Goal: Information Seeking & Learning: Learn about a topic

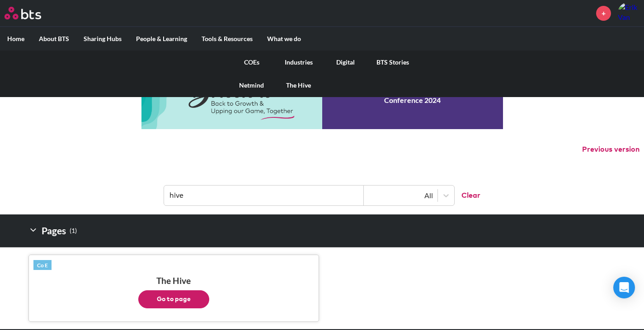
click at [345, 61] on link "Digital" at bounding box center [345, 62] width 47 height 23
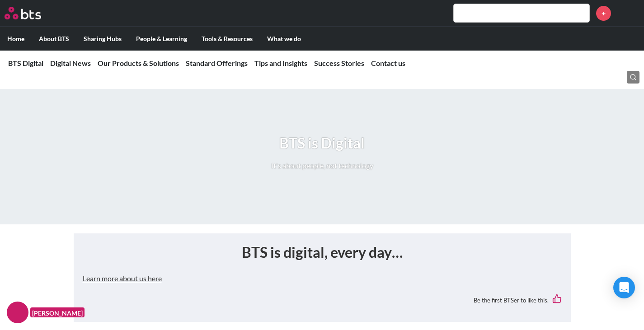
scroll to position [452, 0]
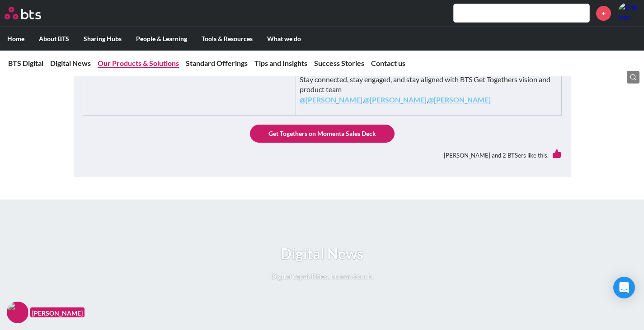
click at [152, 60] on link "Our Products & Solutions" at bounding box center [138, 63] width 81 height 9
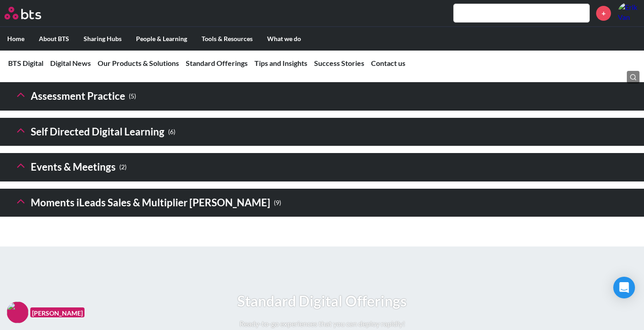
scroll to position [1463, 0]
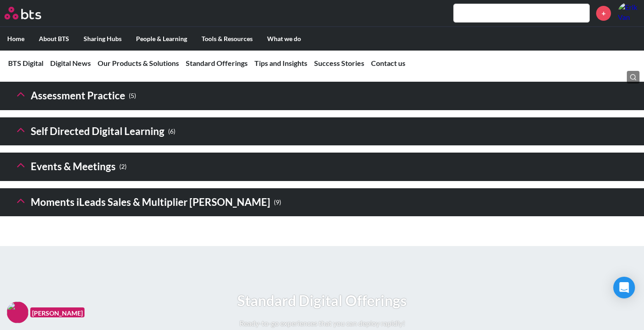
click at [121, 70] on h3 "Digital financial & Strategy Sims ( 5 )" at bounding box center [129, 60] width 231 height 19
click at [23, 65] on icon at bounding box center [20, 58] width 13 height 13
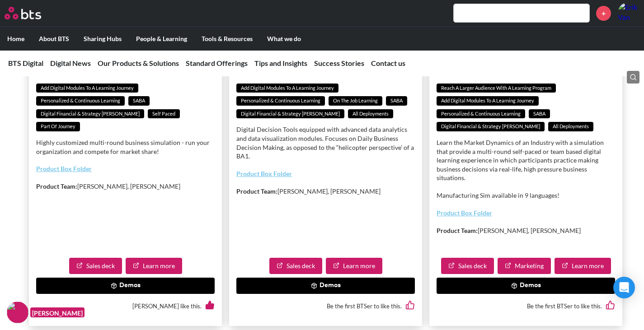
scroll to position [1598, 0]
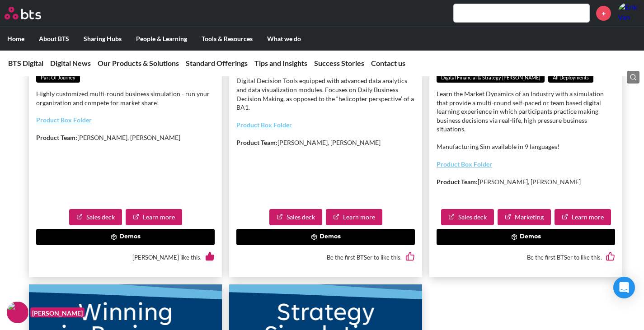
click at [532, 245] on button "Demos" at bounding box center [525, 237] width 178 height 16
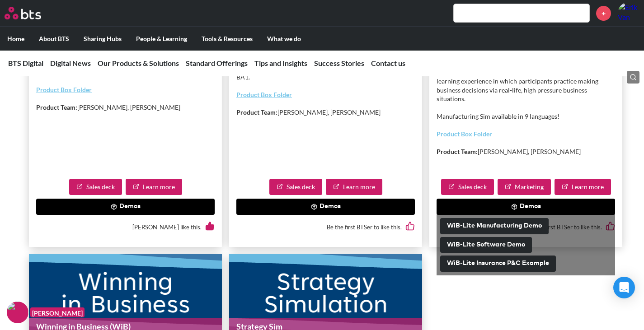
scroll to position [1644, 0]
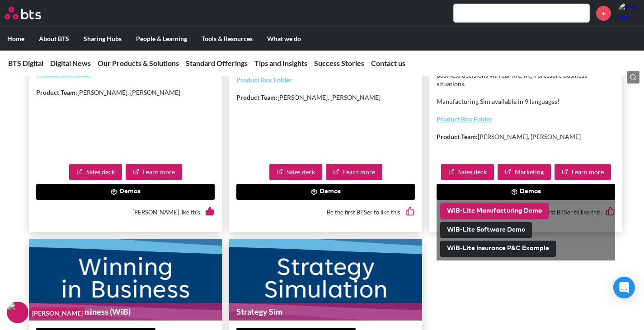
click at [497, 220] on button "WiB-Lite Manufacturing Demo" at bounding box center [494, 211] width 108 height 16
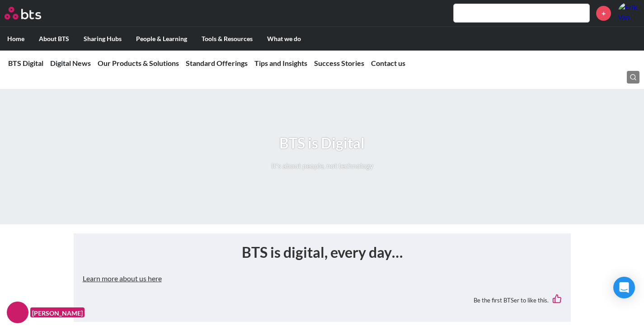
scroll to position [316, 0]
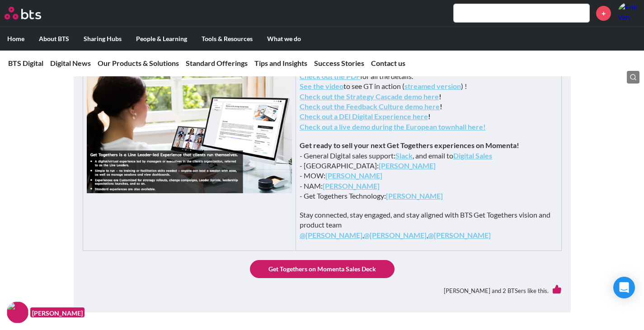
drag, startPoint x: 143, startPoint y: 63, endPoint x: 140, endPoint y: 69, distance: 6.3
click at [143, 63] on link "Our Products & Solutions" at bounding box center [138, 63] width 81 height 9
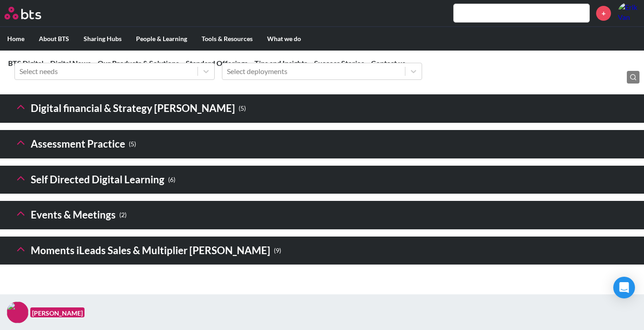
scroll to position [1415, 0]
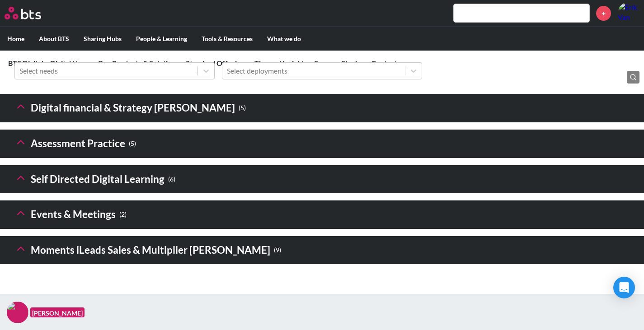
click at [79, 118] on h3 "Digital financial & Strategy Sims ( 5 )" at bounding box center [129, 107] width 231 height 19
click at [28, 118] on h3 "Digital financial & Strategy Sims ( 5 )" at bounding box center [129, 107] width 231 height 19
click at [16, 113] on icon at bounding box center [20, 106] width 13 height 13
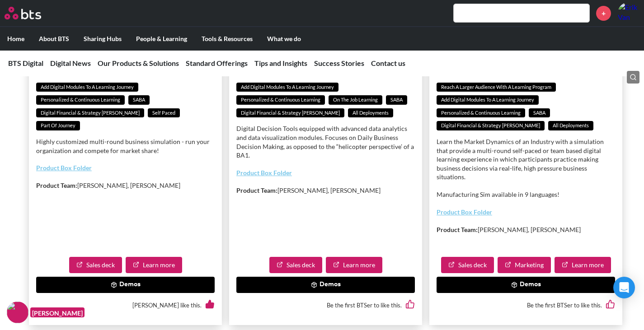
scroll to position [1641, 0]
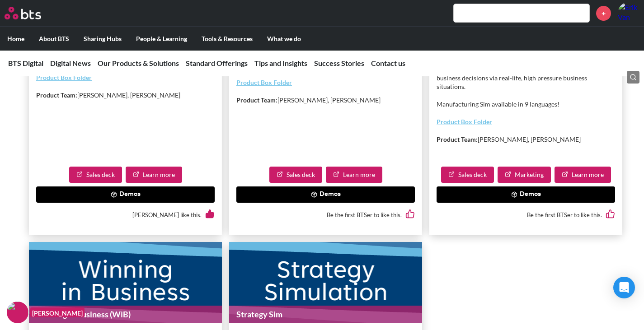
click at [113, 198] on icon at bounding box center [114, 195] width 6 height 6
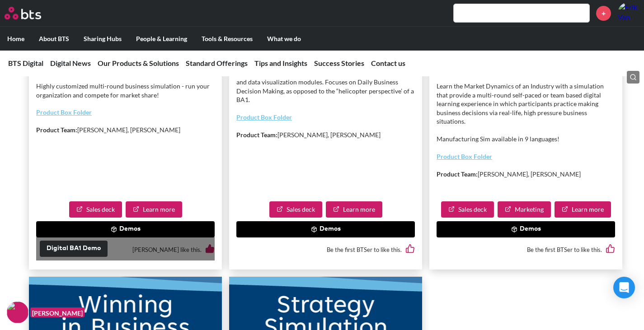
scroll to position [1596, 0]
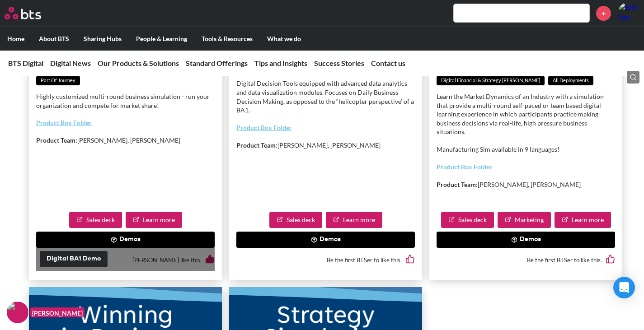
click at [272, 248] on button "Demos" at bounding box center [325, 240] width 178 height 16
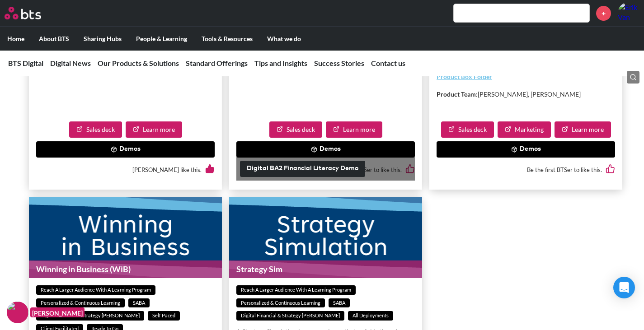
scroll to position [1641, 0]
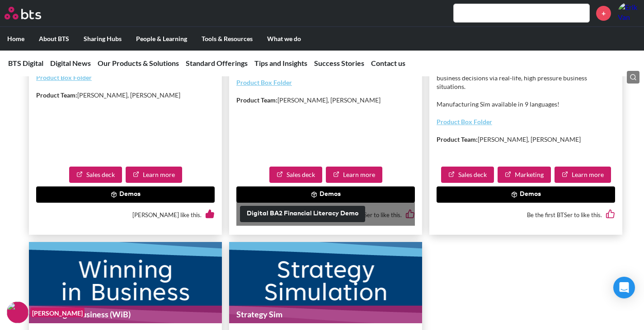
click at [68, 203] on button "Demos" at bounding box center [125, 195] width 178 height 16
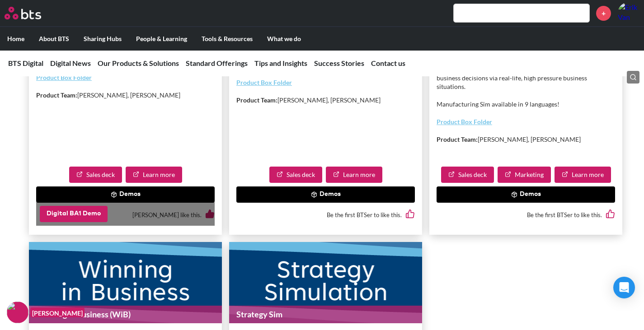
click at [69, 222] on button "Digital BA1 Demo" at bounding box center [74, 214] width 68 height 16
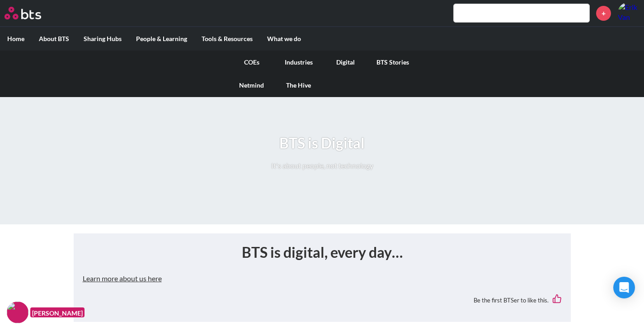
click at [255, 62] on link "COEs" at bounding box center [251, 62] width 47 height 23
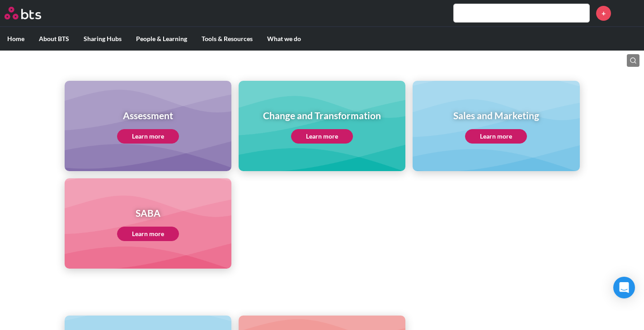
scroll to position [361, 0]
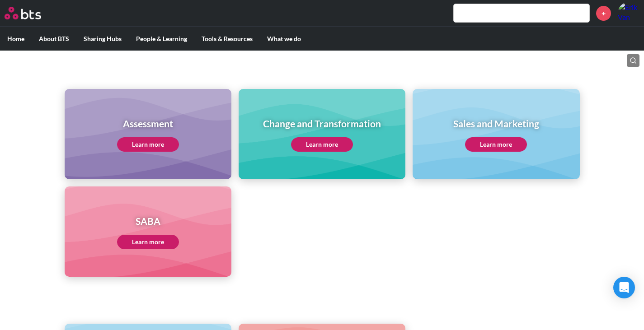
click at [154, 238] on link "Learn more" at bounding box center [148, 242] width 62 height 14
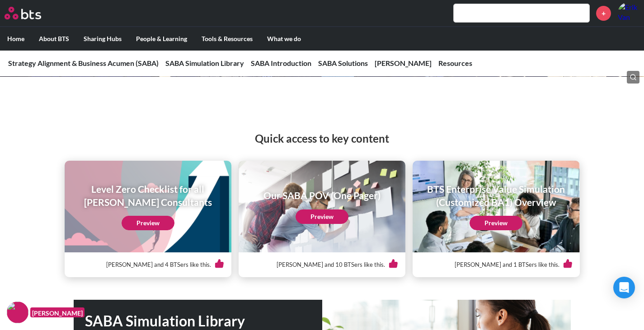
scroll to position [90, 0]
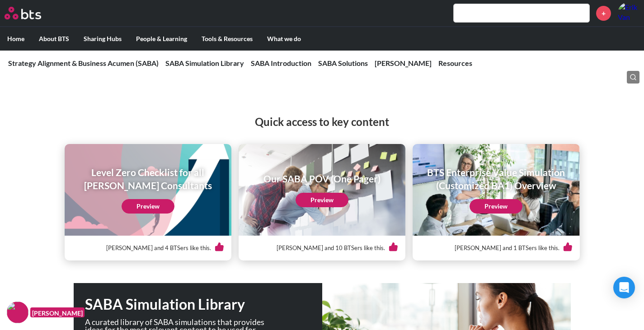
click at [508, 208] on link "Preview" at bounding box center [495, 206] width 53 height 14
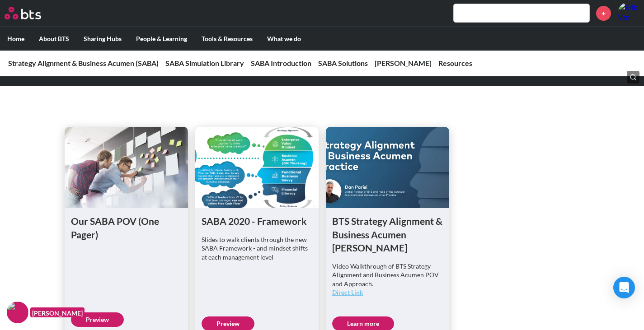
scroll to position [497, 0]
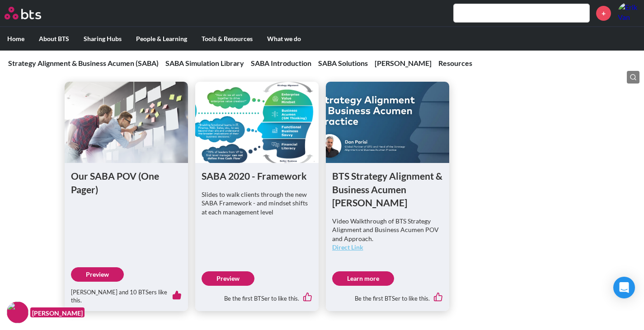
click at [370, 271] on link "Learn more" at bounding box center [363, 278] width 62 height 14
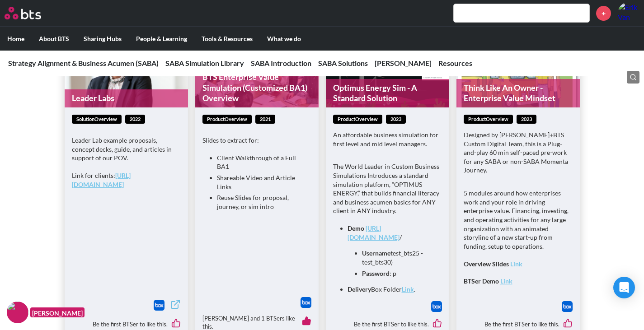
scroll to position [1265, 0]
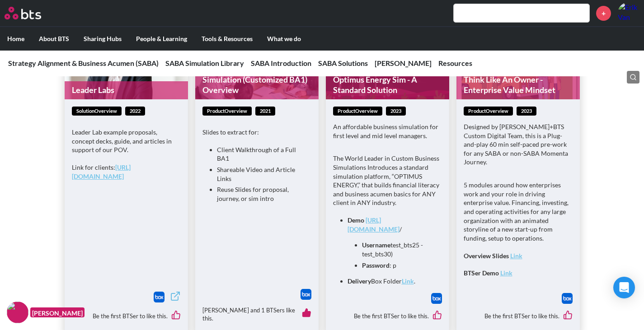
click at [307, 294] on img at bounding box center [305, 294] width 11 height 11
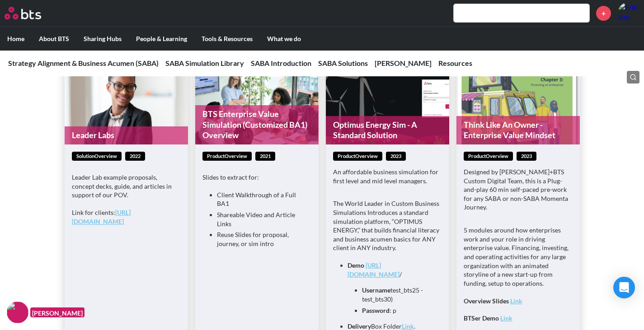
scroll to position [1310, 0]
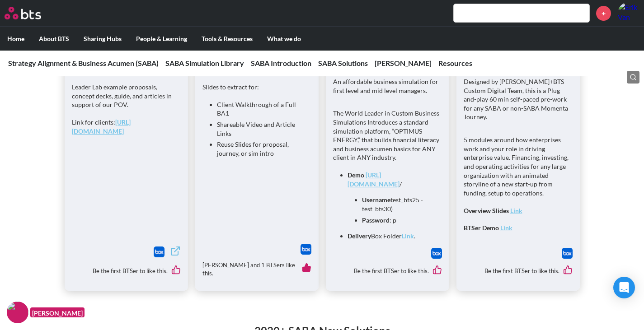
click at [130, 118] on link "[URL][DOMAIN_NAME]" at bounding box center [101, 126] width 59 height 17
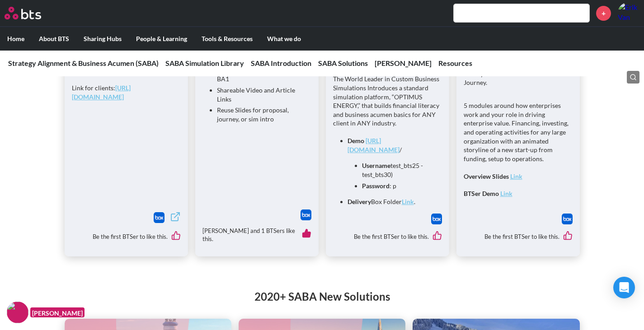
scroll to position [1355, 0]
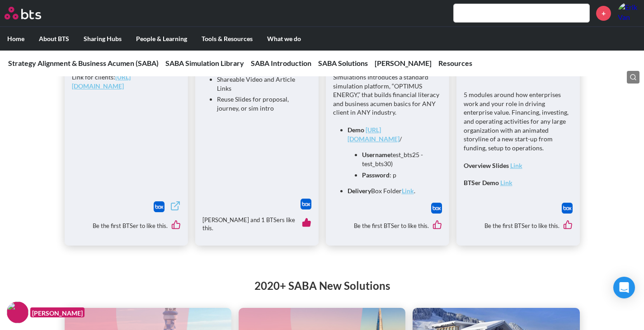
click at [158, 201] on img at bounding box center [159, 206] width 11 height 11
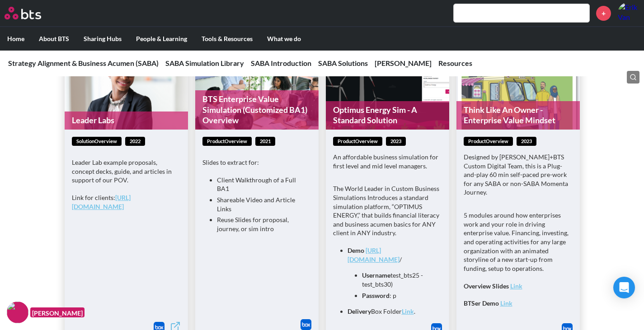
scroll to position [1310, 0]
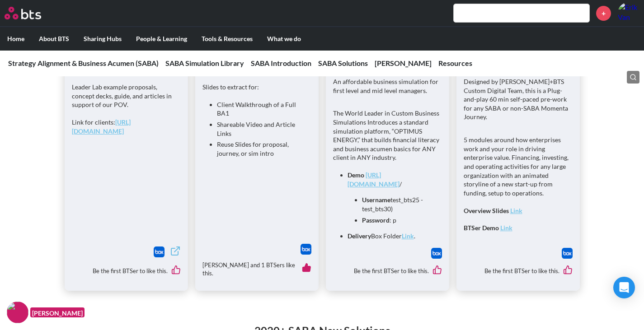
click at [304, 247] on img at bounding box center [305, 249] width 11 height 11
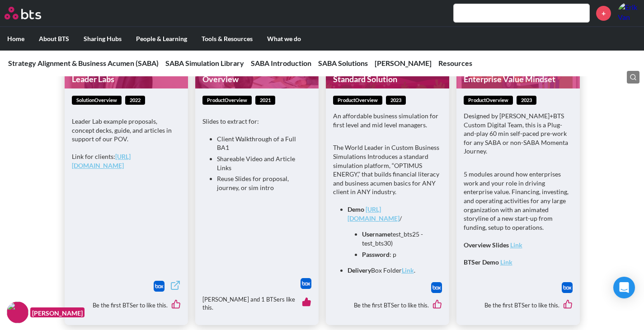
scroll to position [1265, 0]
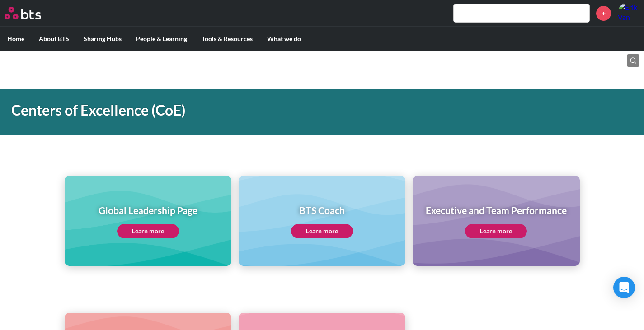
scroll to position [361, 0]
